Goal: Task Accomplishment & Management: Manage account settings

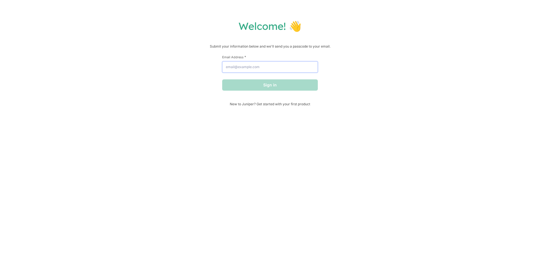
click at [239, 67] on input "Email Address *" at bounding box center [270, 66] width 96 height 11
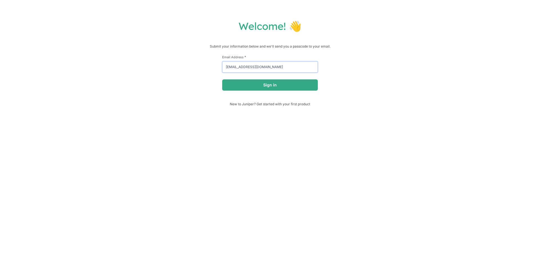
click at [222, 79] on button "Sign in" at bounding box center [270, 84] width 96 height 11
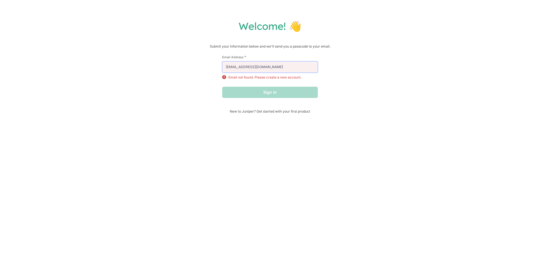
click at [237, 65] on input "[EMAIL_ADDRESS][DOMAIN_NAME]" at bounding box center [270, 66] width 96 height 11
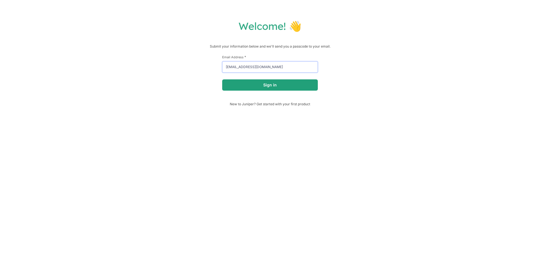
type input "[EMAIL_ADDRESS][DOMAIN_NAME]"
click at [260, 86] on button "Sign in" at bounding box center [270, 84] width 96 height 11
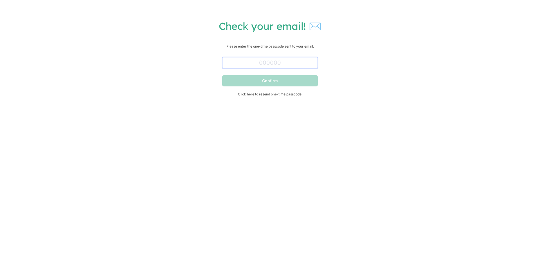
click at [236, 64] on input "text" at bounding box center [270, 62] width 96 height 11
type input "876512"
click at [252, 86] on form "876512 Confirm Click here to resend one-time passcode." at bounding box center [270, 75] width 96 height 41
click at [253, 83] on button "Confirm" at bounding box center [270, 80] width 96 height 11
